Goal: Task Accomplishment & Management: Manage account settings

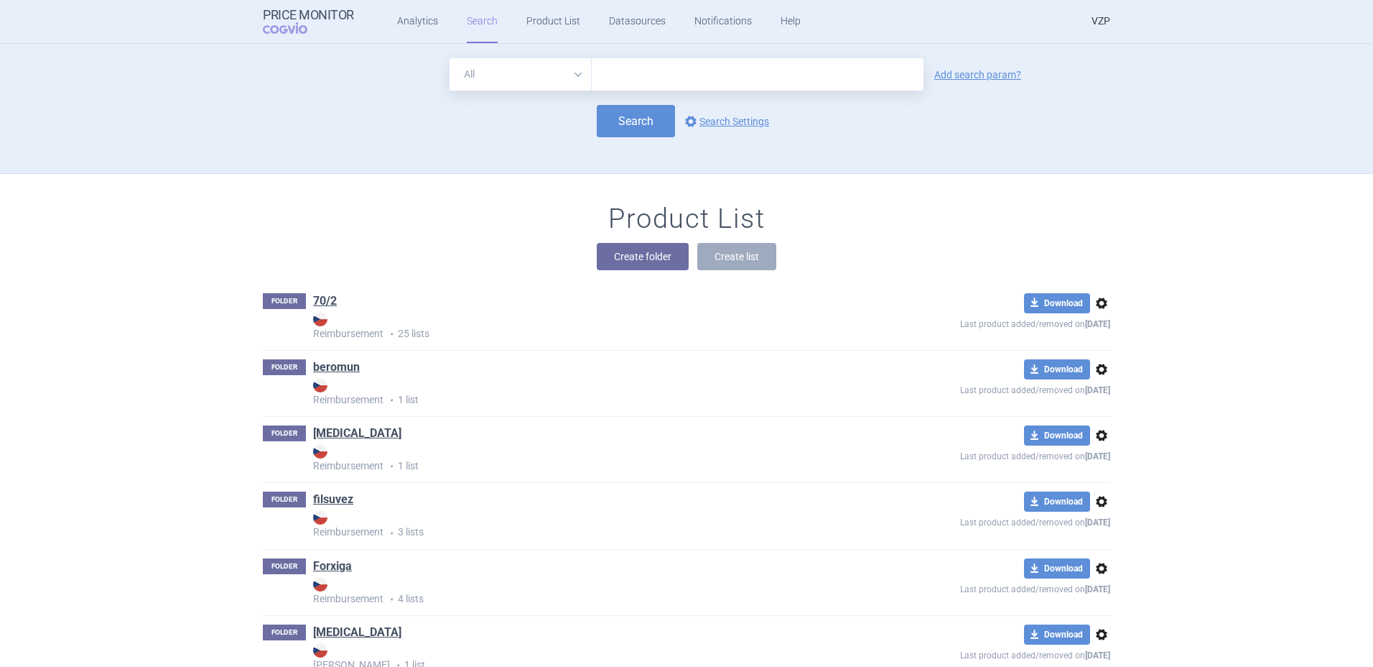
click at [1099, 21] on link "VZP" at bounding box center [1101, 21] width 19 height 43
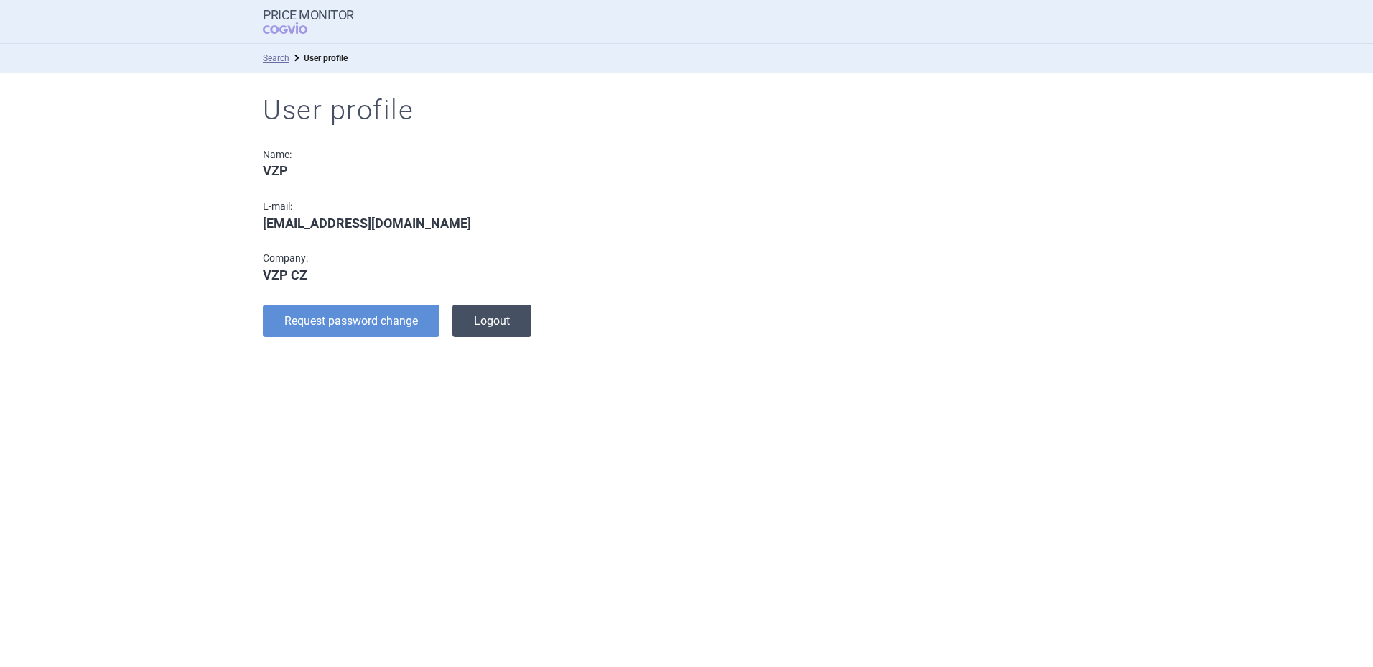
click at [482, 320] on button "Logout" at bounding box center [492, 321] width 79 height 32
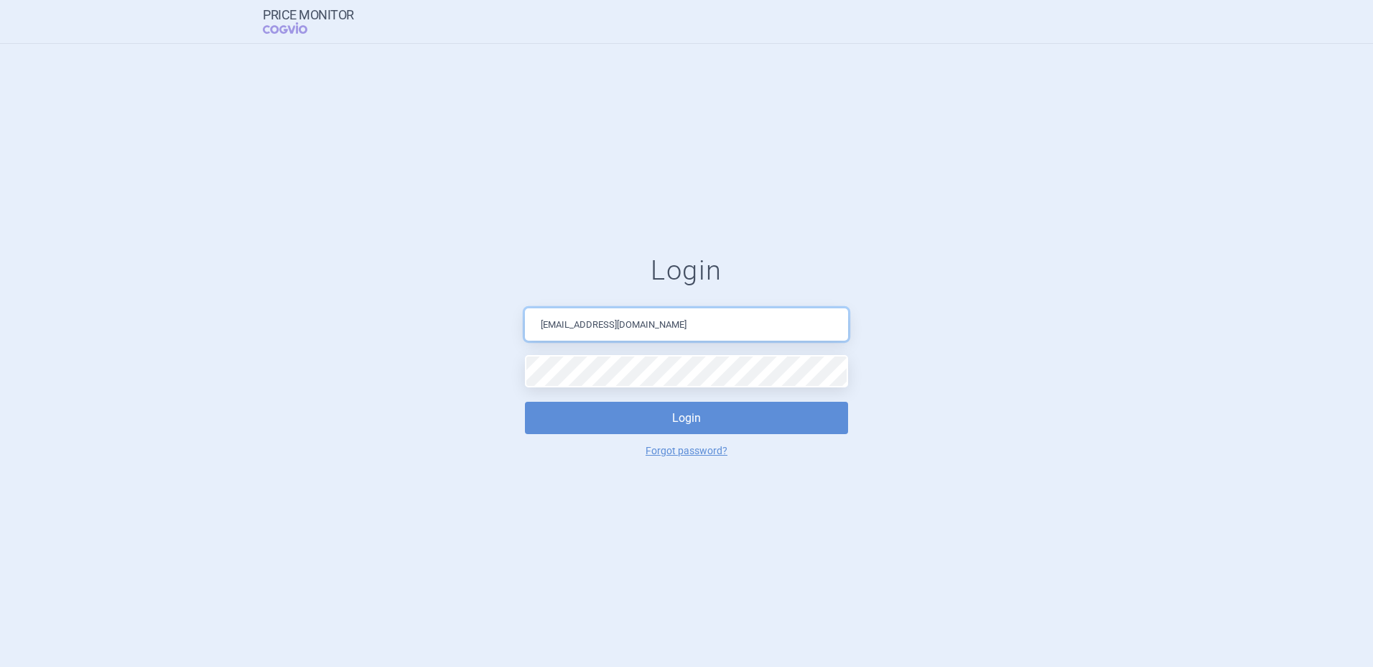
click at [608, 326] on input "[EMAIL_ADDRESS][DOMAIN_NAME]" at bounding box center [686, 324] width 323 height 32
type input "[EMAIL_ADDRESS][DOMAIN_NAME]"
click at [1034, 388] on form "Login [EMAIL_ADDRESS][DOMAIN_NAME] Login Forgot password?" at bounding box center [687, 355] width 1316 height 203
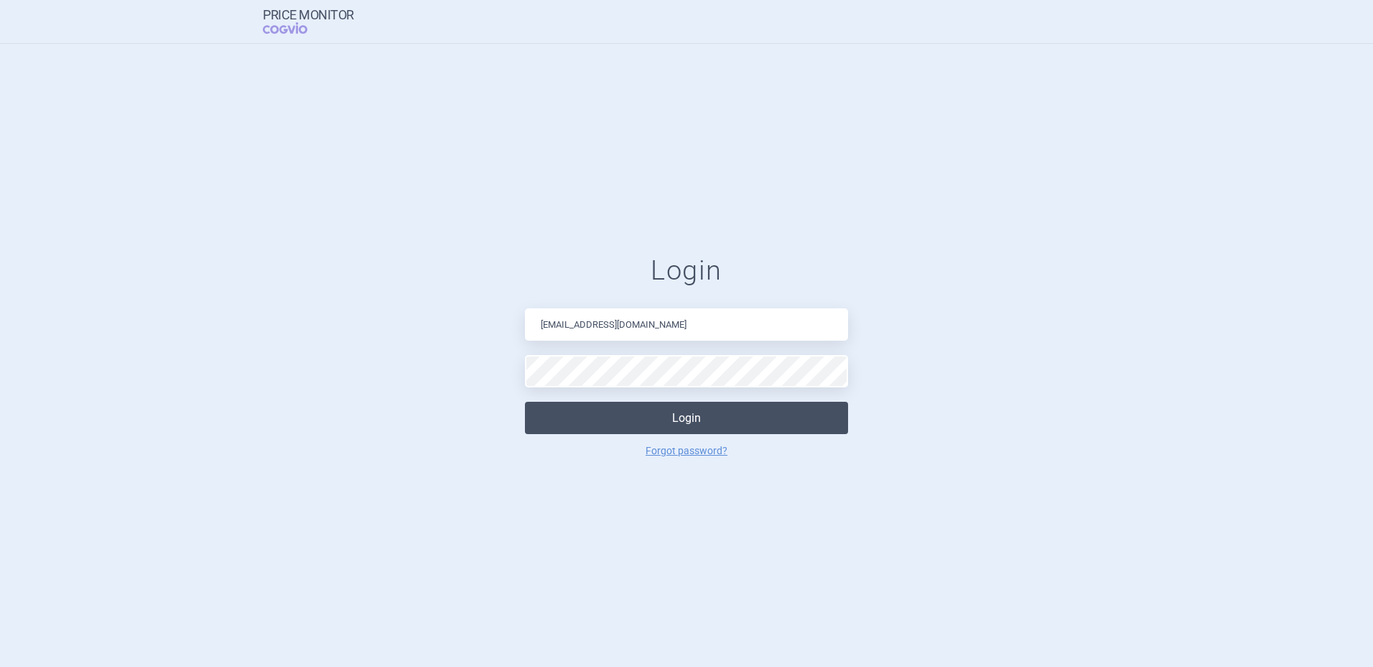
click at [690, 417] on button "Login" at bounding box center [686, 418] width 323 height 32
